Goal: Task Accomplishment & Management: Use online tool/utility

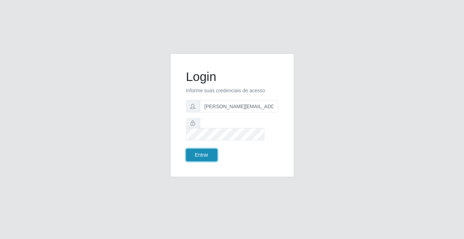
click at [193, 149] on button "Entrar" at bounding box center [201, 155] width 31 height 12
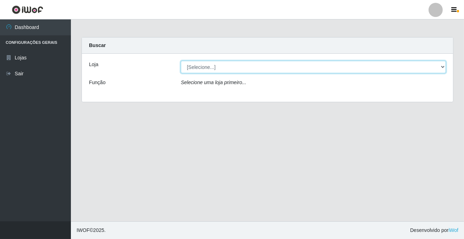
click at [194, 69] on select "[Selecione...] Rede Potiguar 2 - Macaíba" at bounding box center [313, 67] width 265 height 12
select select "101"
click at [181, 61] on select "[Selecione...] Rede Potiguar 2 - Macaíba" at bounding box center [313, 67] width 265 height 12
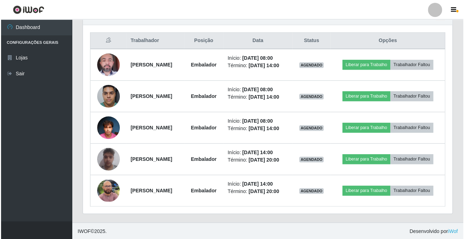
scroll to position [147, 369]
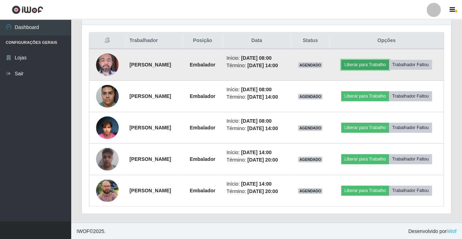
click at [361, 62] on button "Liberar para Trabalho" at bounding box center [365, 65] width 48 height 10
click at [370, 67] on button "Liberar para Trabalho" at bounding box center [365, 65] width 48 height 10
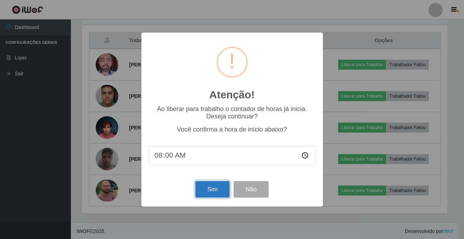
click at [211, 186] on button "Sim" at bounding box center [212, 189] width 34 height 17
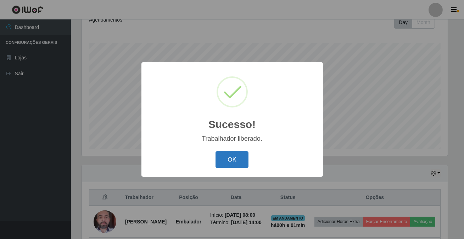
click at [232, 161] on button "OK" at bounding box center [231, 160] width 33 height 17
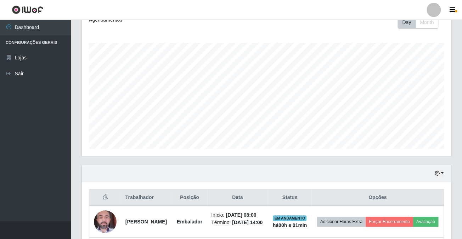
scroll to position [147, 369]
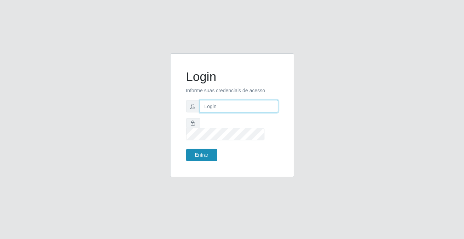
type input "[PERSON_NAME][EMAIL_ADDRESS][DOMAIN_NAME]"
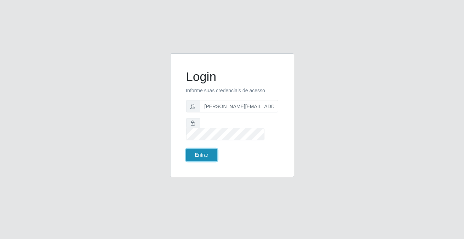
click at [192, 149] on button "Entrar" at bounding box center [201, 155] width 31 height 12
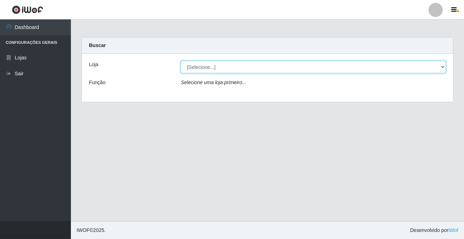
click at [347, 67] on select "[Selecione...] Rede Potiguar 2 - Macaíba" at bounding box center [313, 67] width 265 height 12
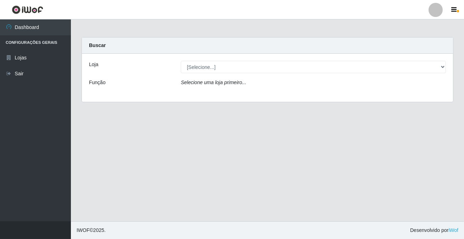
click at [343, 92] on div "Loja [Selecione...] Rede Potiguar 2 - Macaíba Função Selecione uma loja primeir…" at bounding box center [267, 78] width 371 height 48
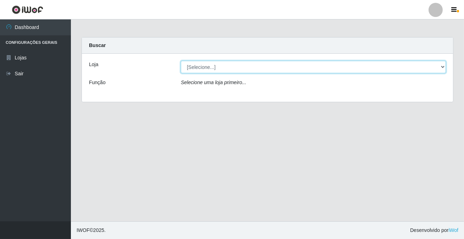
click at [304, 66] on select "[Selecione...] Rede Potiguar 2 - Macaíba" at bounding box center [313, 67] width 265 height 12
select select "101"
click at [181, 61] on select "[Selecione...] Rede Potiguar 2 - Macaíba" at bounding box center [313, 67] width 265 height 12
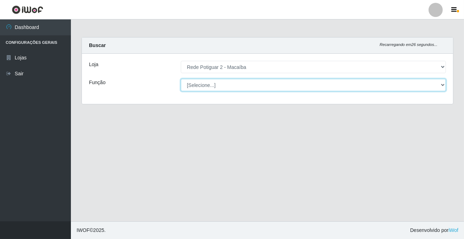
click at [421, 86] on select "[Selecione...] ASG ASG + ASG ++ Auxiliar de Estoque Balconista Embalador Reposi…" at bounding box center [313, 85] width 265 height 12
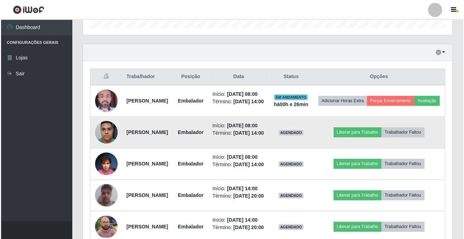
scroll to position [290, 0]
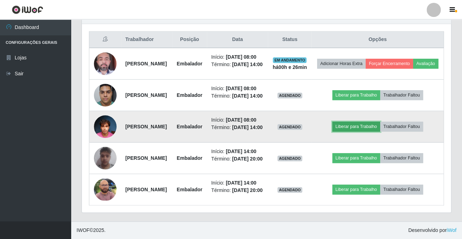
click at [355, 132] on button "Liberar para Trabalho" at bounding box center [356, 127] width 48 height 10
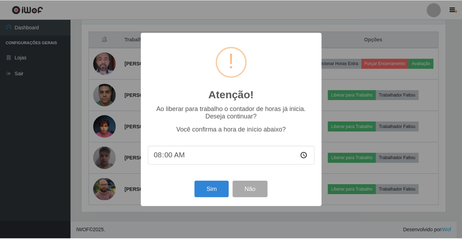
scroll to position [147, 365]
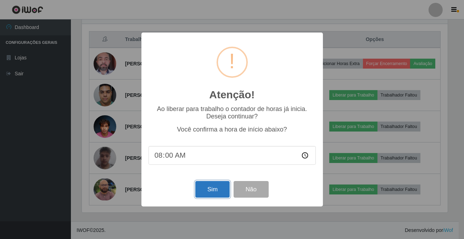
click at [218, 194] on button "Sim" at bounding box center [212, 189] width 34 height 17
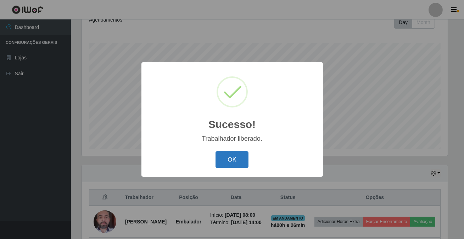
click at [227, 160] on button "OK" at bounding box center [231, 160] width 33 height 17
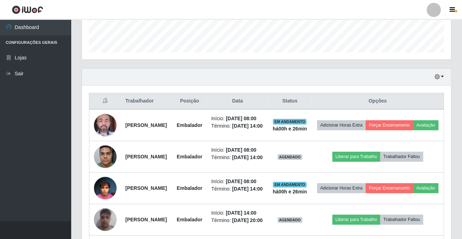
scroll to position [233, 0]
